Goal: Check status

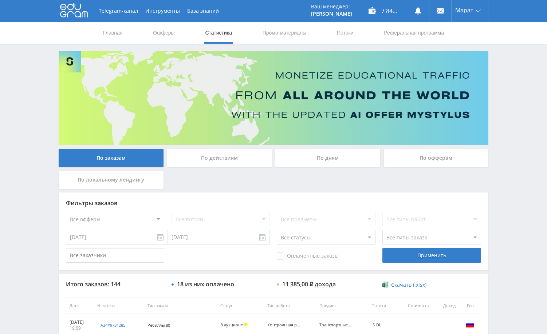
click at [522, 177] on div "Telegram-канал Инструменты База знаний Ваш менеджер: [PERSON_NAME] Online @edug…" at bounding box center [273, 305] width 547 height 611
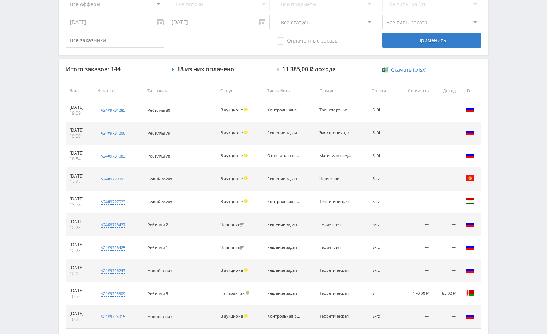
scroll to position [255, 0]
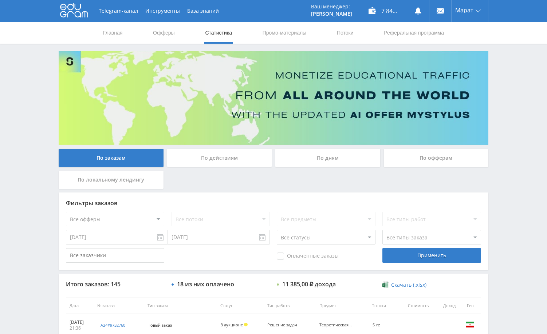
click at [513, 143] on div "Telegram-канал Инструменты База знаний Ваш менеджер: Alex Alex Online @edugram_…" at bounding box center [273, 305] width 547 height 611
click at [501, 97] on div "Telegram-канал Инструменты База знаний Ваш менеджер: Alex Alex Online @edugram_…" at bounding box center [273, 305] width 547 height 611
click at [526, 143] on div "Telegram-канал Инструменты База знаний Ваш менеджер: Alex Alex Online @edugram_…" at bounding box center [273, 305] width 547 height 611
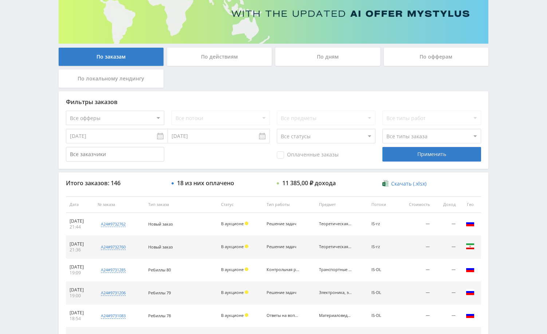
scroll to position [109, 0]
